Goal: Transaction & Acquisition: Book appointment/travel/reservation

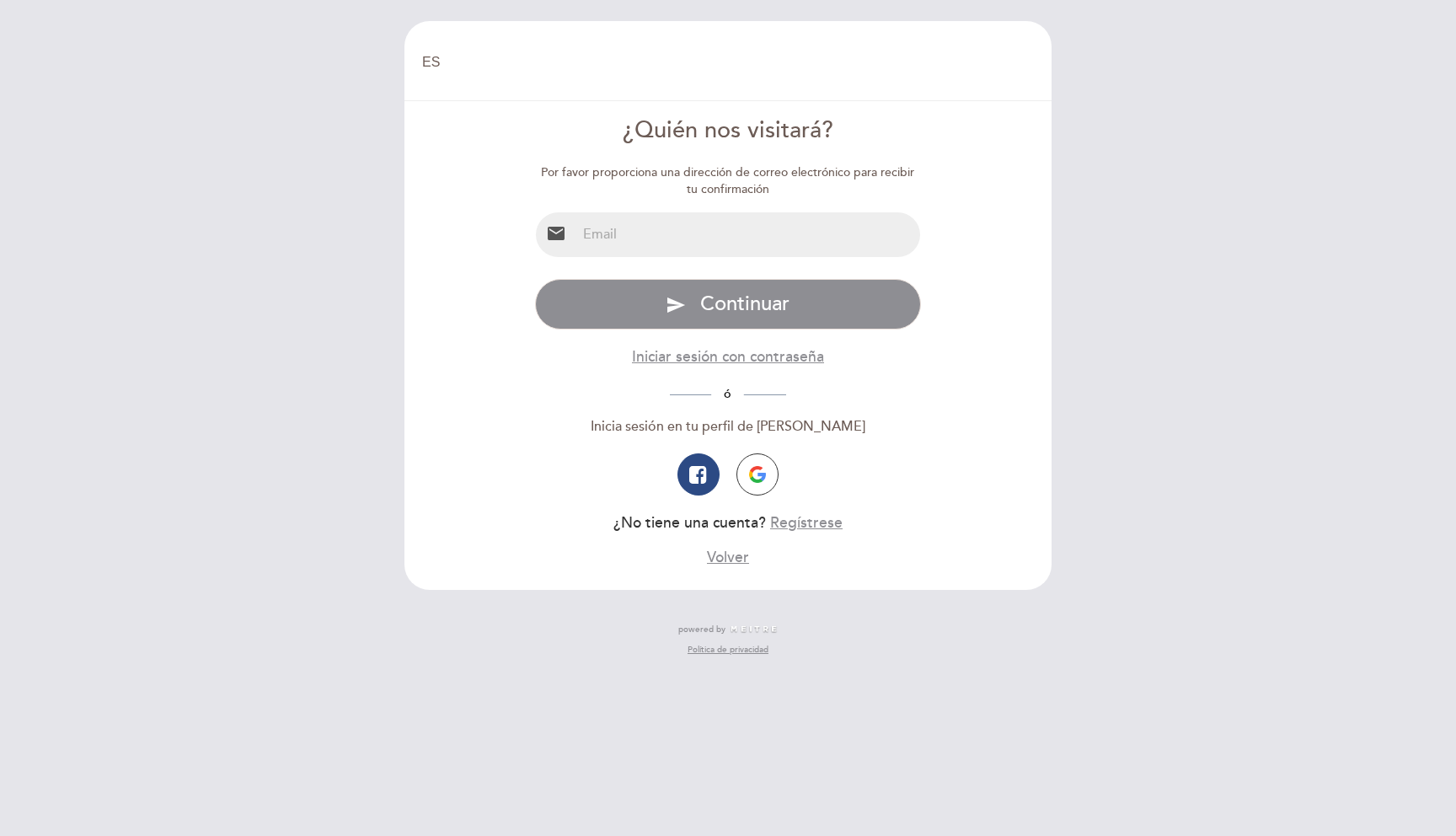
select select "es"
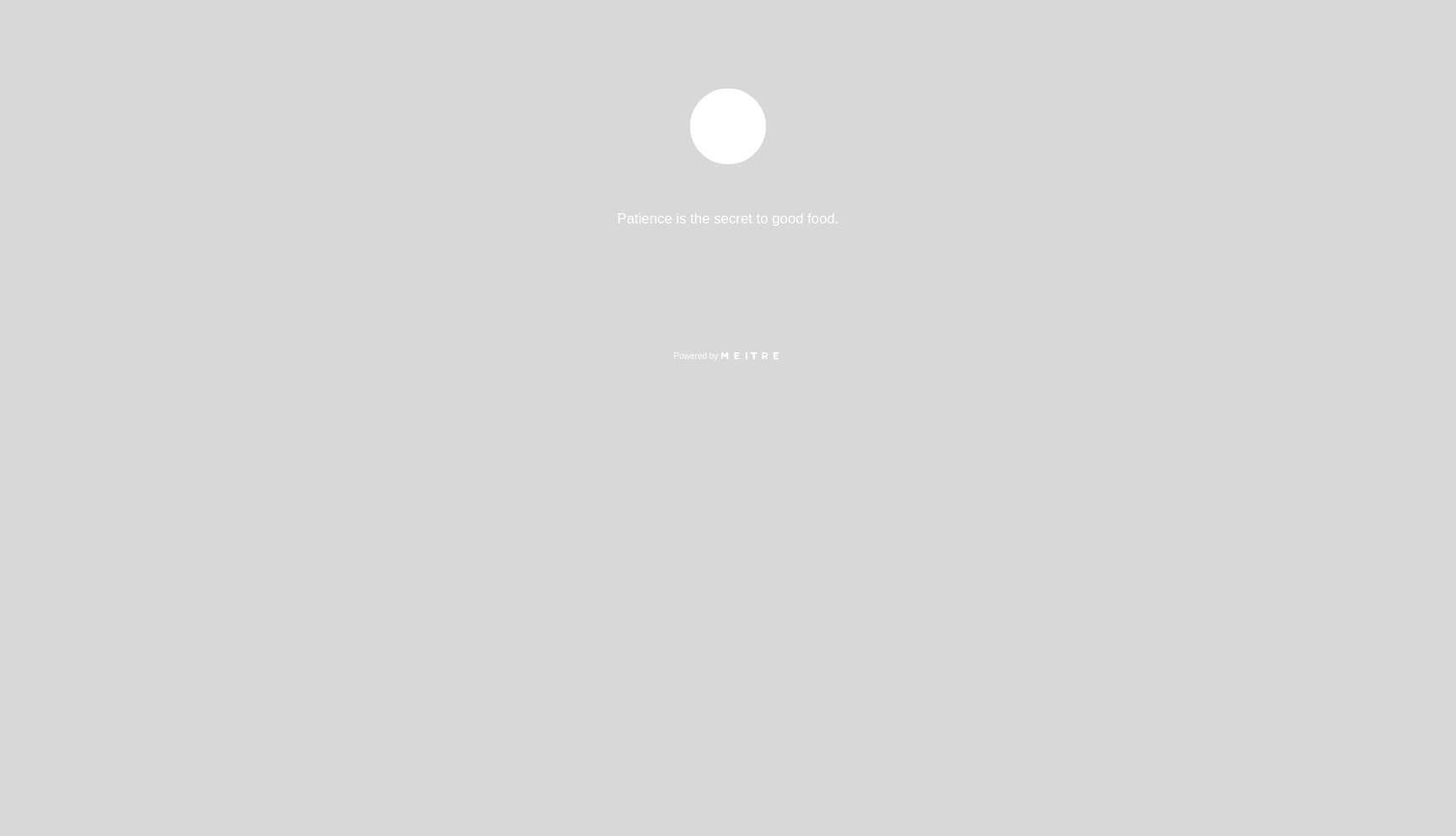
select select "es"
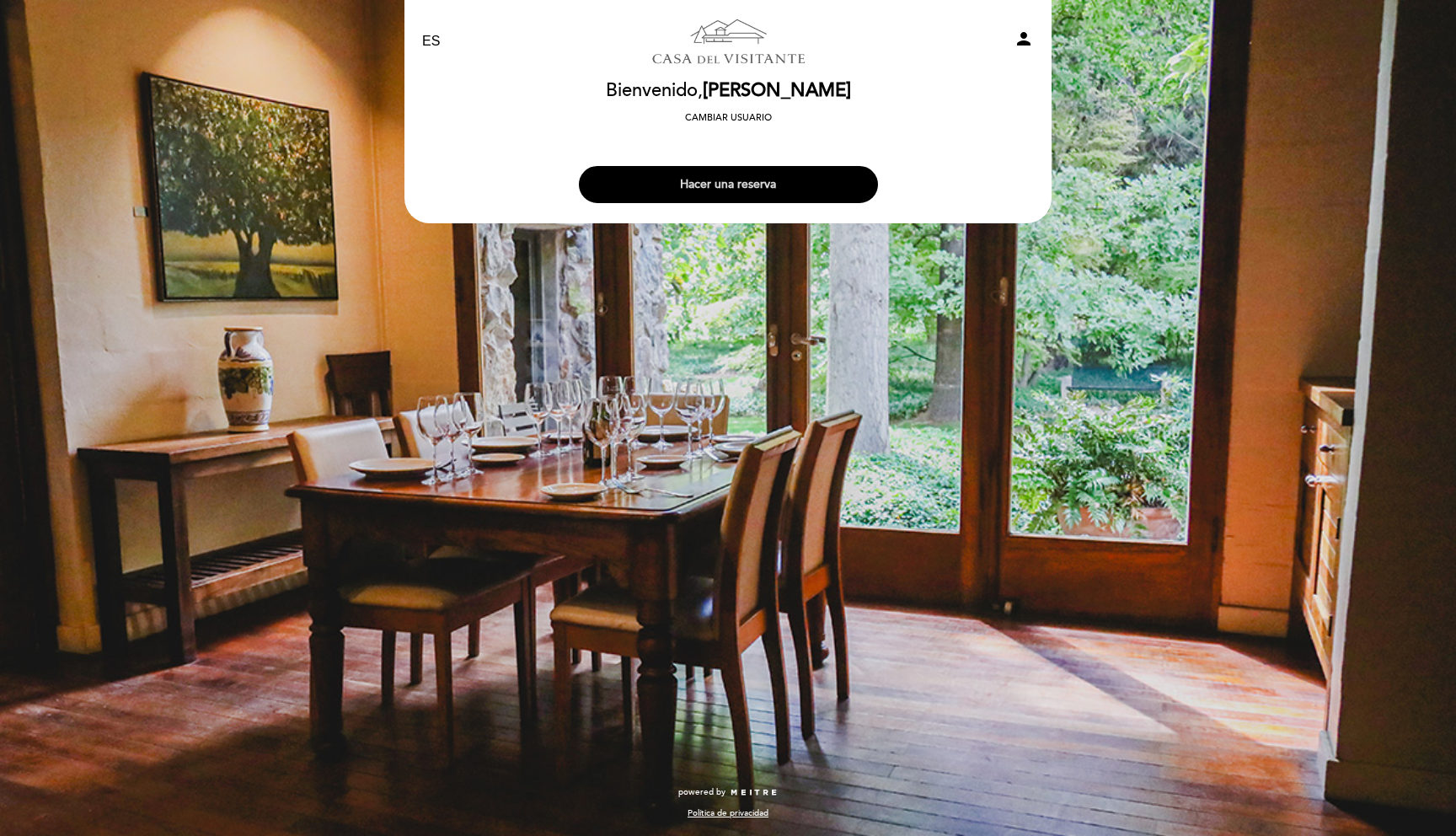
click at [796, 183] on button "Hacer una reserva" at bounding box center [729, 184] width 299 height 37
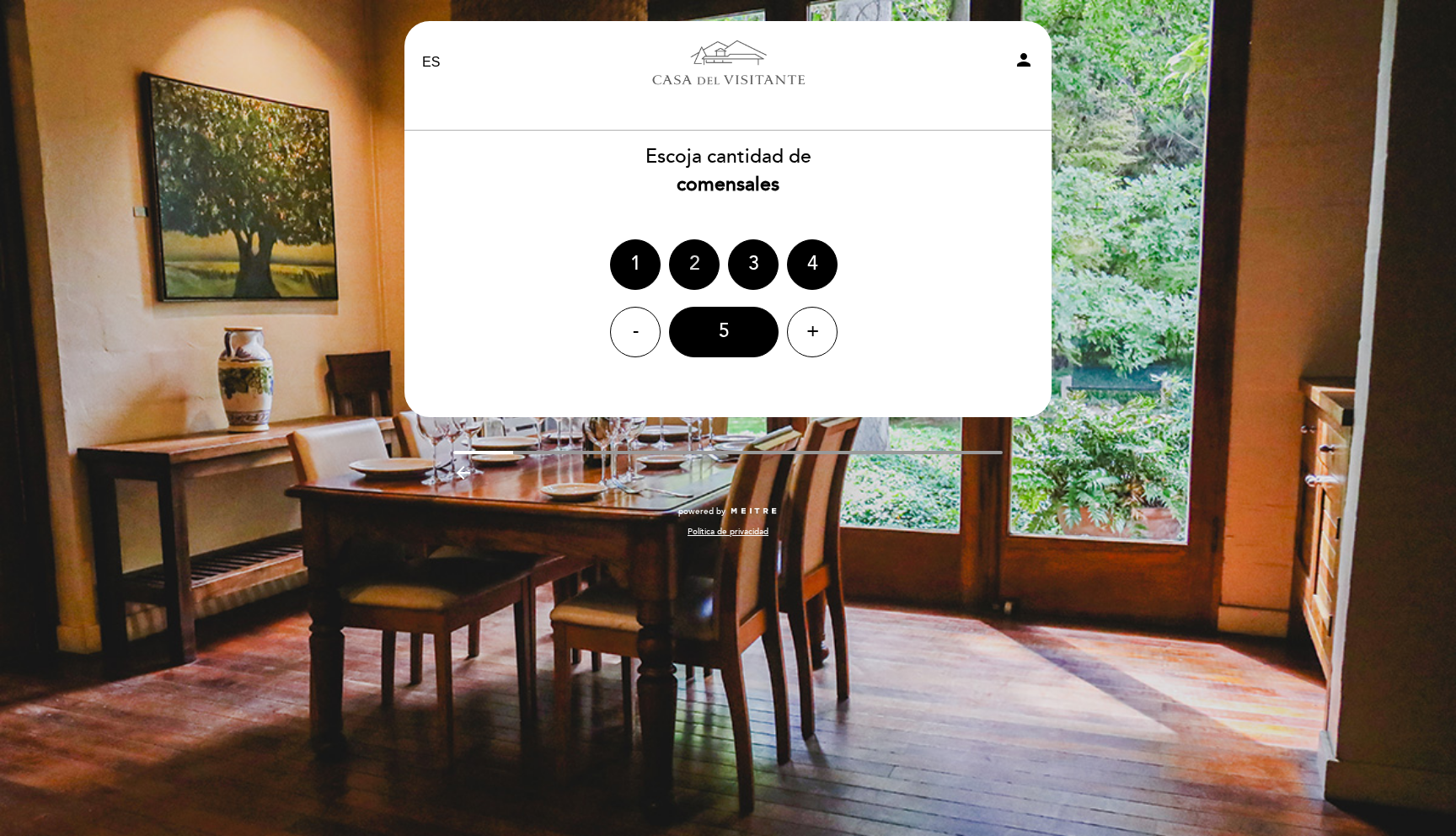
click at [681, 253] on div "2" at bounding box center [694, 265] width 51 height 51
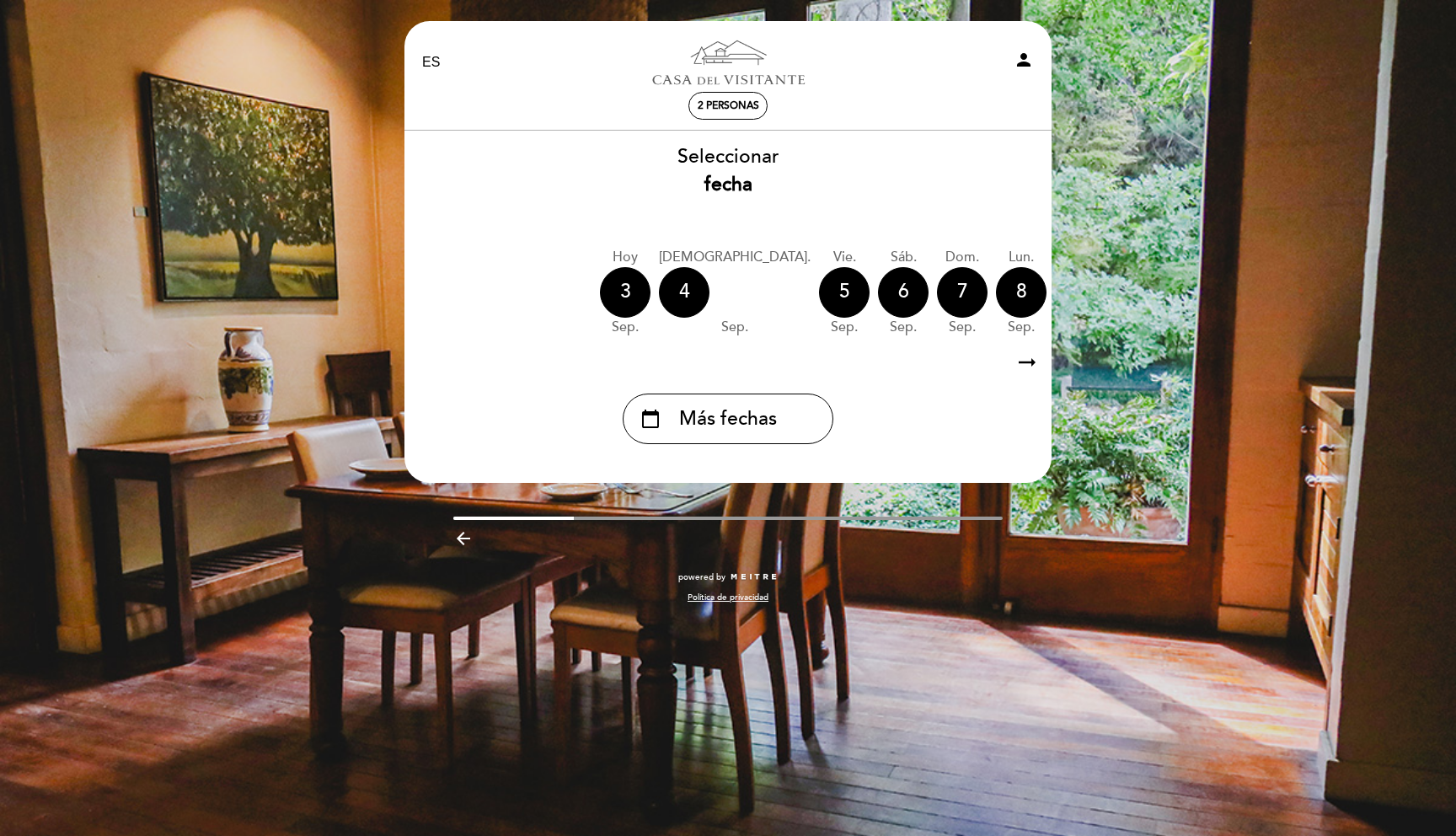
drag, startPoint x: 714, startPoint y: 347, endPoint x: 1010, endPoint y: 343, distance: 296.0
click at [1004, 342] on div "Seleccionar fecha [DATE] [DATE] [DATE] [DATE] [DATE] [DATE] [DATE] [DATE] mié. …" at bounding box center [727, 293] width 649 height 301
click at [1026, 363] on icon "arrow_right_alt" at bounding box center [1027, 363] width 25 height 36
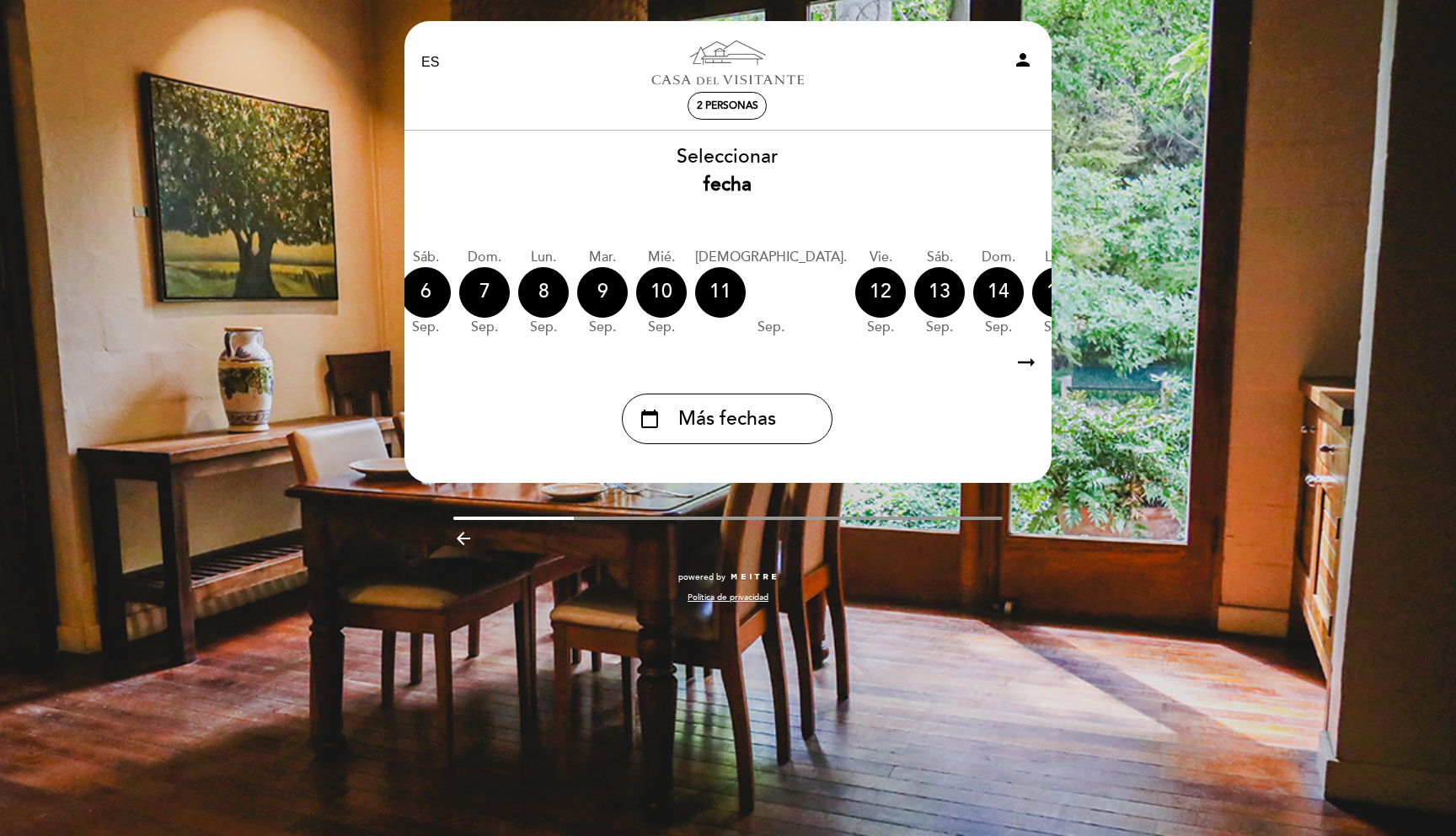
scroll to position [0, 491]
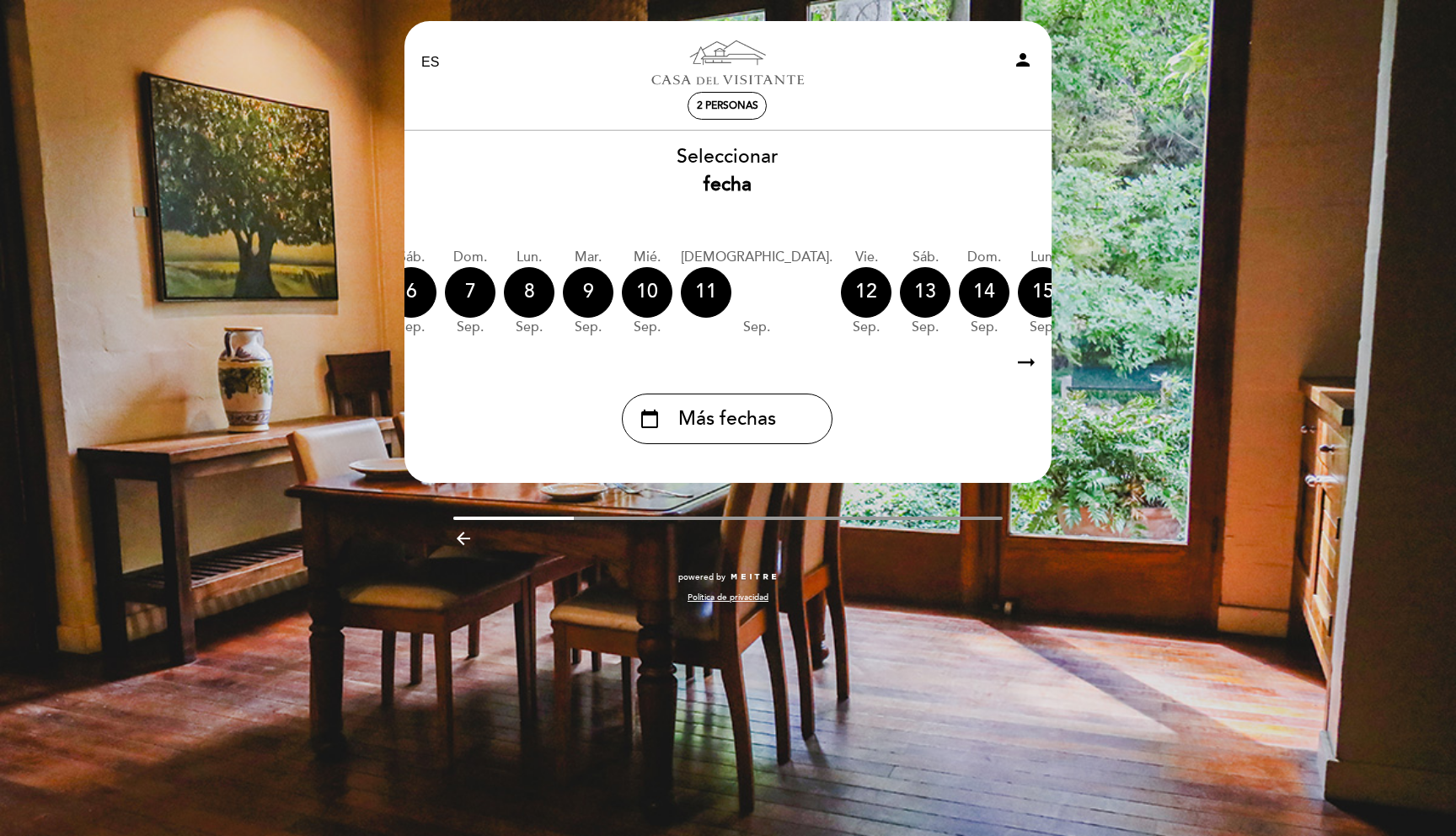
click at [1195, 308] on div "calendar_today" at bounding box center [1220, 292] width 51 height 51
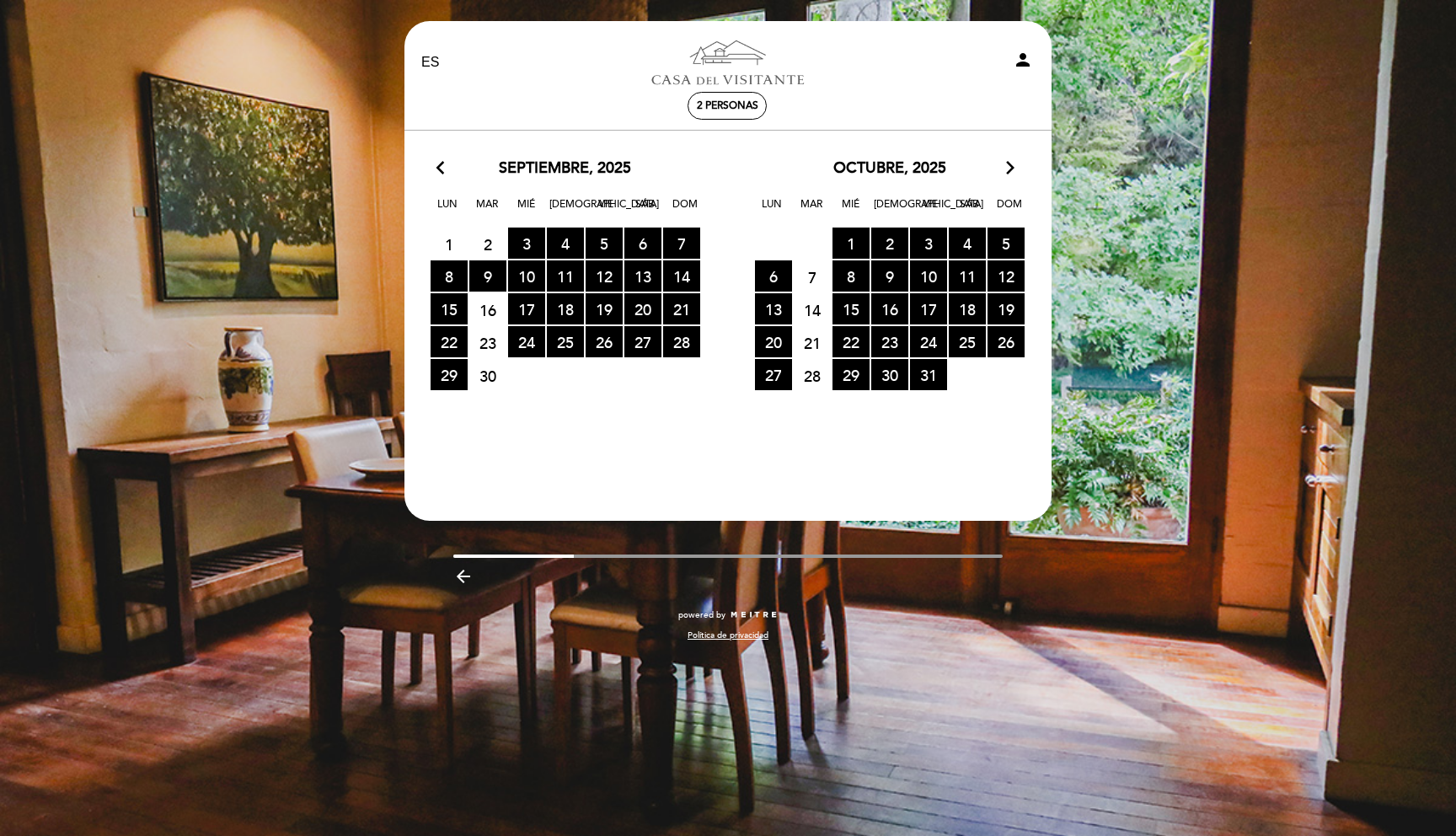
click at [1010, 172] on icon "arrow_forward_ios" at bounding box center [1010, 168] width 15 height 22
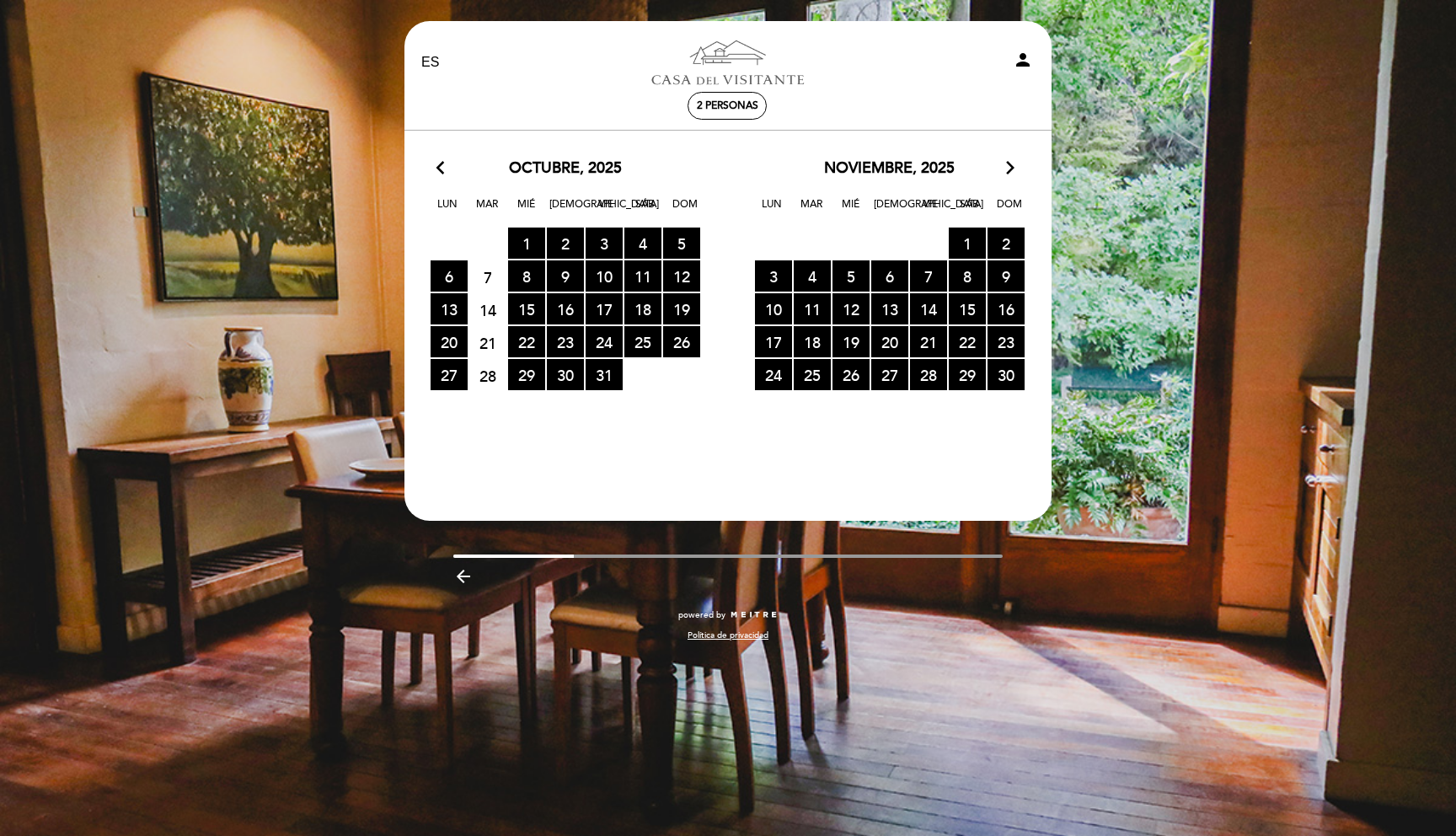
click at [1010, 172] on icon "arrow_forward_ios" at bounding box center [1010, 168] width 15 height 22
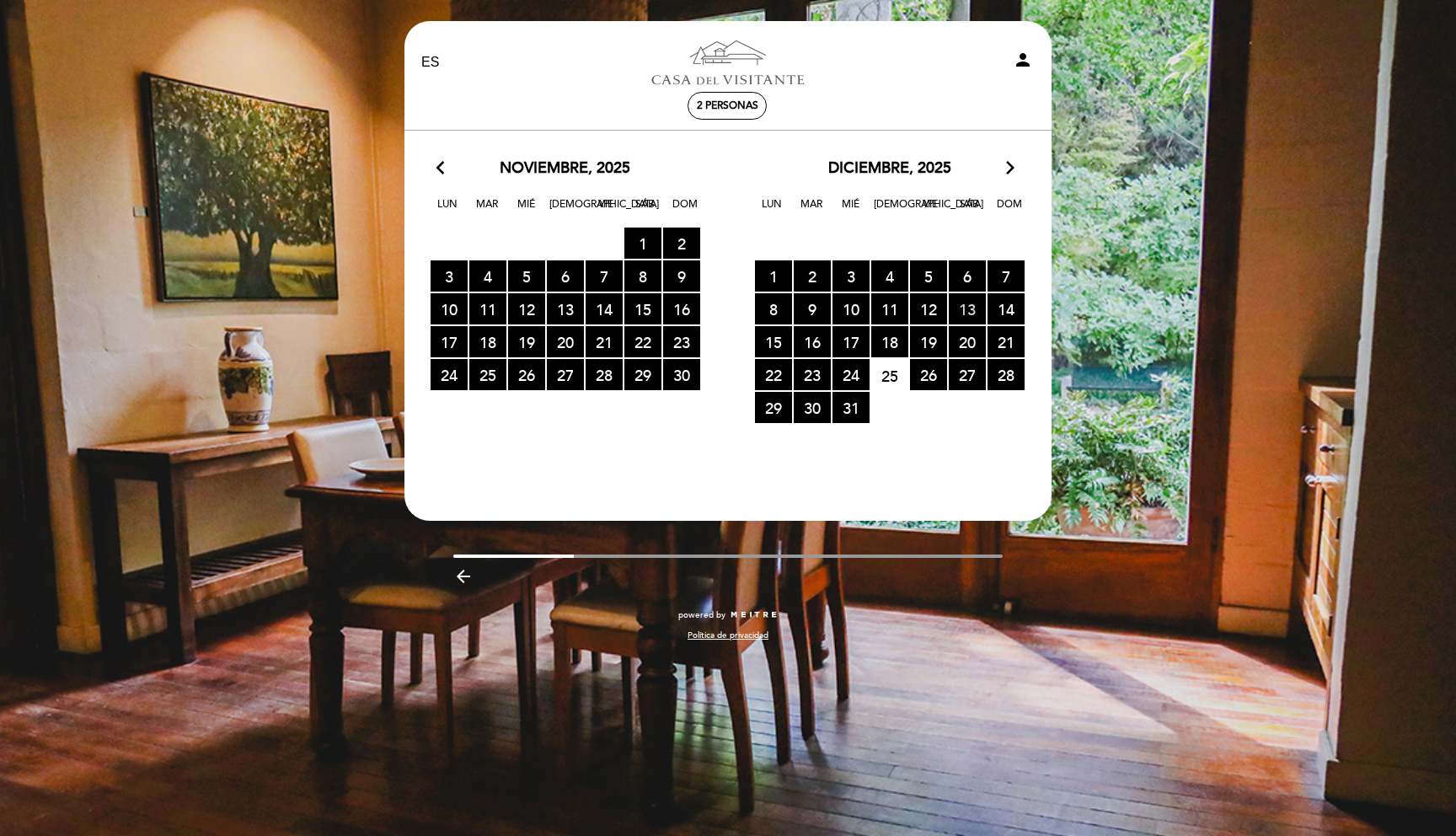
click at [966, 314] on span "13 RESERVAS DISPONIBLES" at bounding box center [967, 309] width 37 height 31
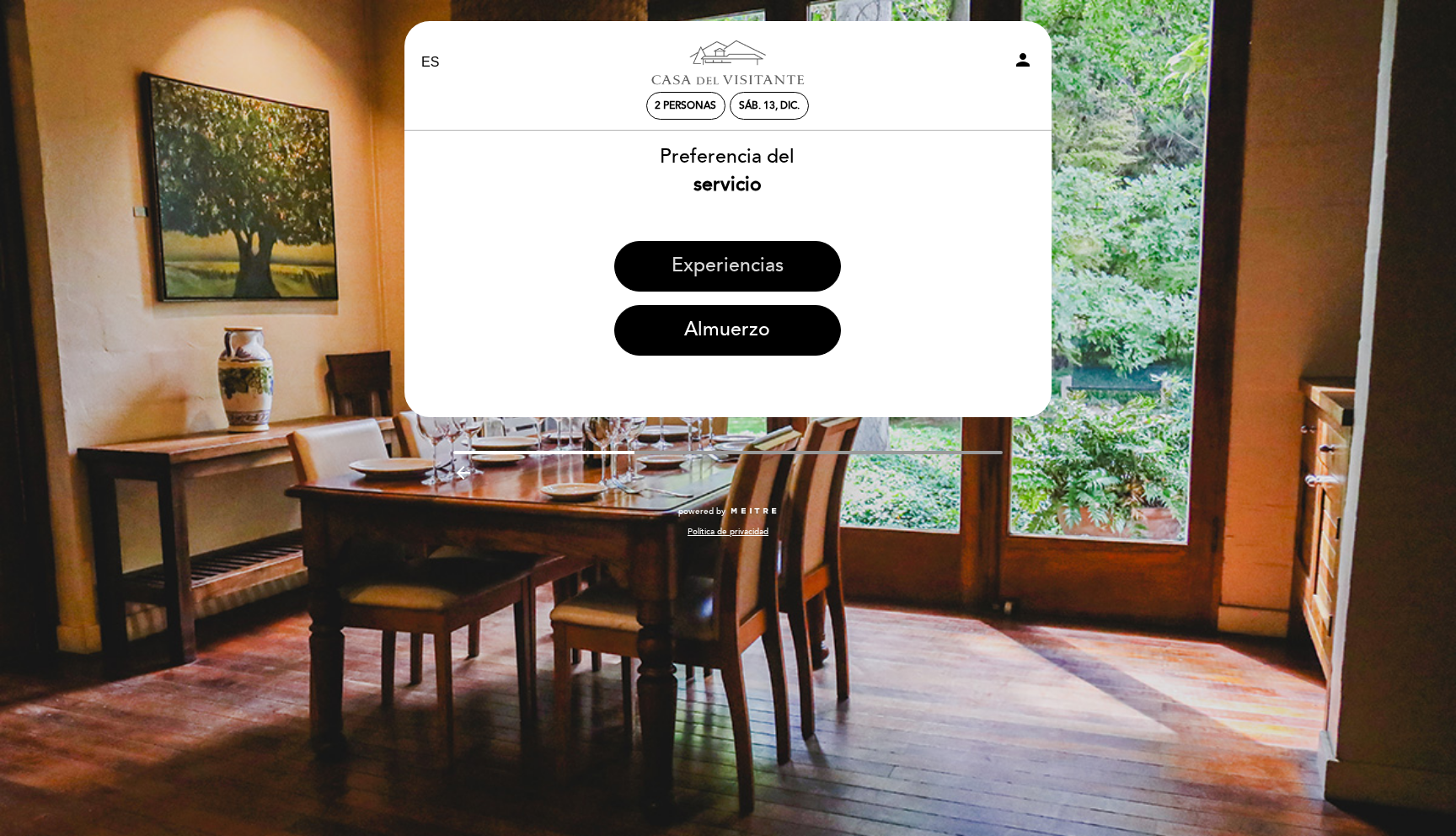
click at [779, 279] on button "Experiencias" at bounding box center [727, 266] width 227 height 51
